Goal: Information Seeking & Learning: Understand process/instructions

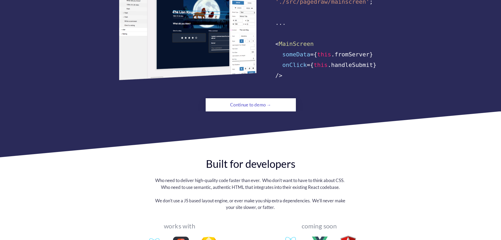
scroll to position [368, 0]
click at [257, 100] on div "Continue to demo →" at bounding box center [251, 104] width 62 height 11
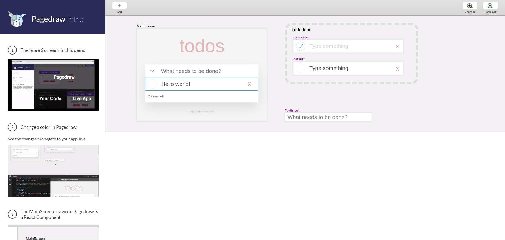
click at [166, 79] on div at bounding box center [201, 83] width 113 height 13
select select "16"
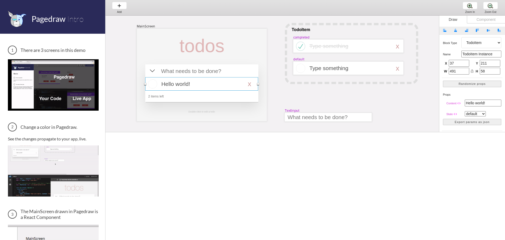
click at [167, 81] on div at bounding box center [201, 83] width 113 height 13
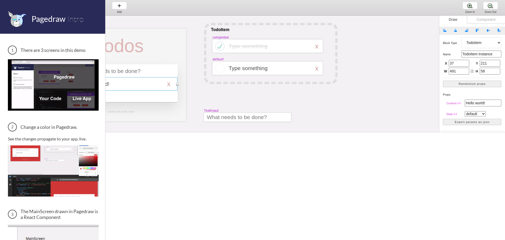
select select "1"
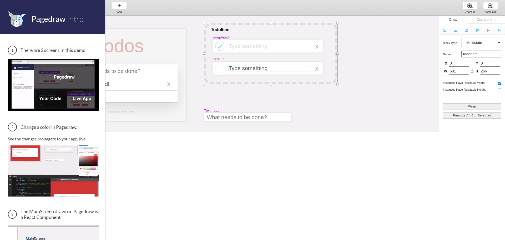
click at [257, 67] on div at bounding box center [270, 68] width 82 height 6
select select "3"
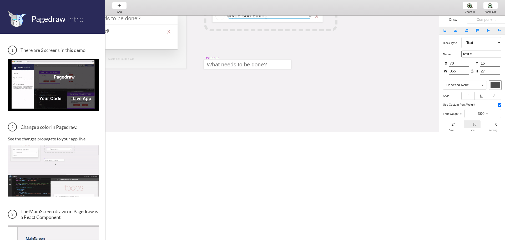
scroll to position [26, 81]
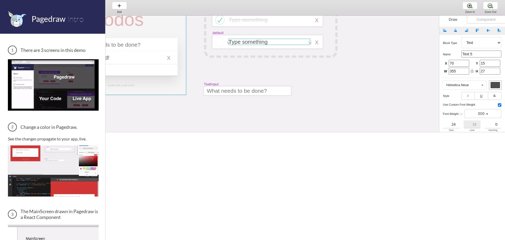
click at [178, 81] on div at bounding box center [121, 48] width 130 height 92
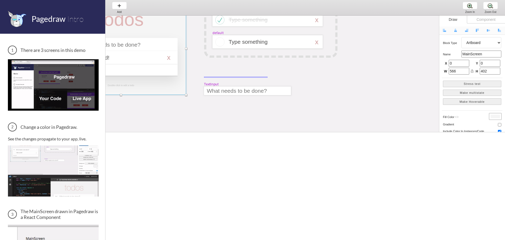
drag, startPoint x: 204, startPoint y: 77, endPoint x: 267, endPoint y: 78, distance: 63.4
click at [267, 78] on div "MainScreen todos Hello world! x 2 items left TodoItem completed Type something …" at bounding box center [402, 146] width 754 height 315
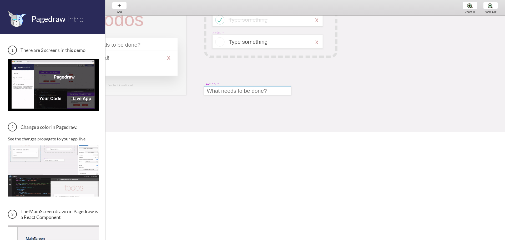
drag, startPoint x: 214, startPoint y: 89, endPoint x: 226, endPoint y: 93, distance: 13.5
click at [226, 93] on div at bounding box center [247, 91] width 87 height 8
select select "9"
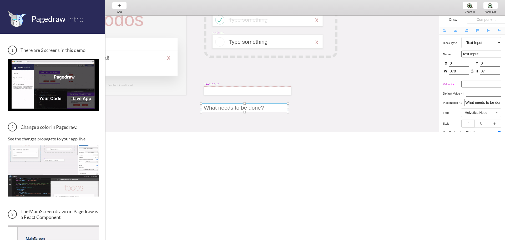
drag, startPoint x: 226, startPoint y: 93, endPoint x: 211, endPoint y: 104, distance: 19.1
click at [211, 104] on div at bounding box center [244, 107] width 87 height 8
drag, startPoint x: 212, startPoint y: 105, endPoint x: 216, endPoint y: 90, distance: 15.8
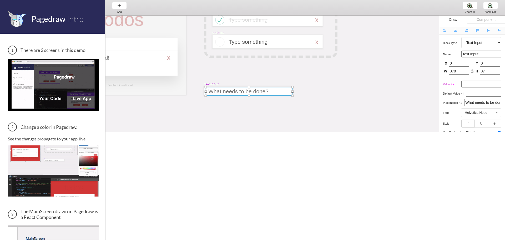
click at [216, 90] on div at bounding box center [249, 91] width 87 height 8
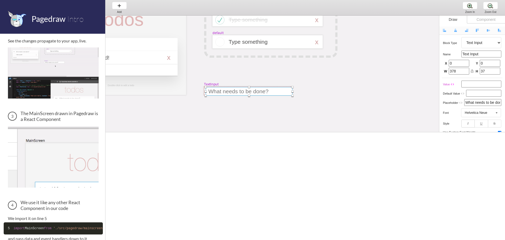
scroll to position [174, 0]
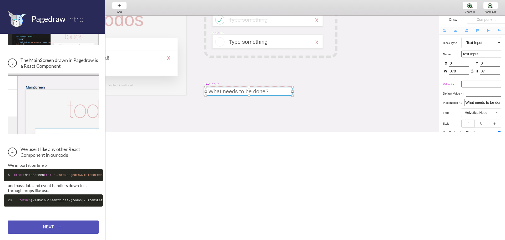
click at [42, 225] on div "NEXT → NEXT → NEXT →" at bounding box center [53, 226] width 91 height 13
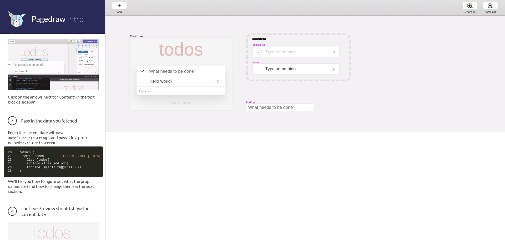
scroll to position [268, 0]
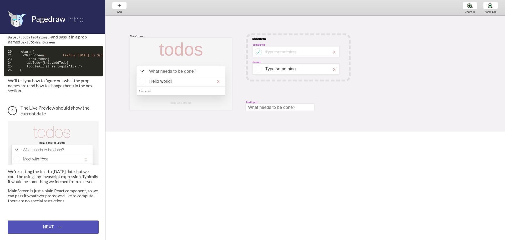
click at [52, 223] on div "NEXT → NEXT → NEXT →" at bounding box center [53, 226] width 91 height 13
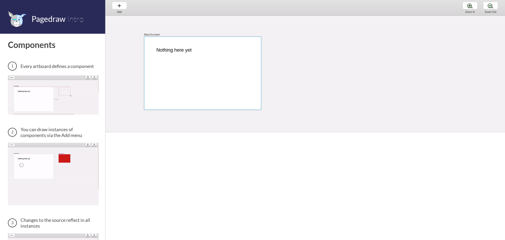
scroll to position [1, 0]
